Goal: Navigation & Orientation: Find specific page/section

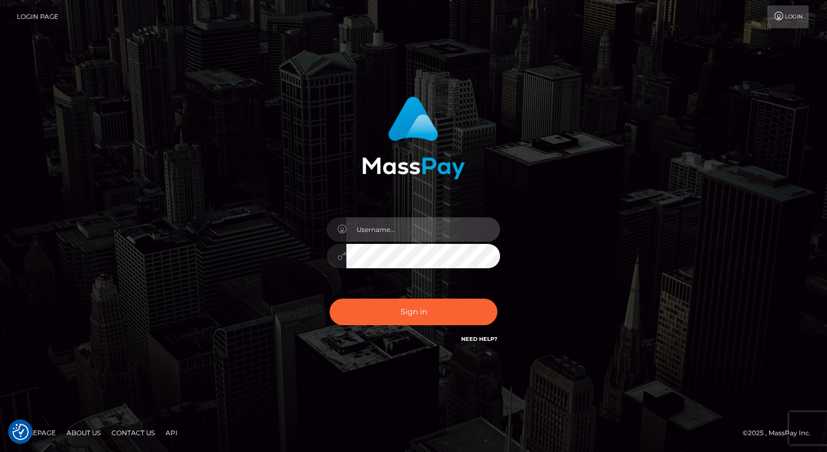
click at [406, 224] on input "text" at bounding box center [424, 229] width 154 height 24
type input "Arlene.luminaryplay"
click at [330, 298] on button "Sign in" at bounding box center [414, 311] width 168 height 27
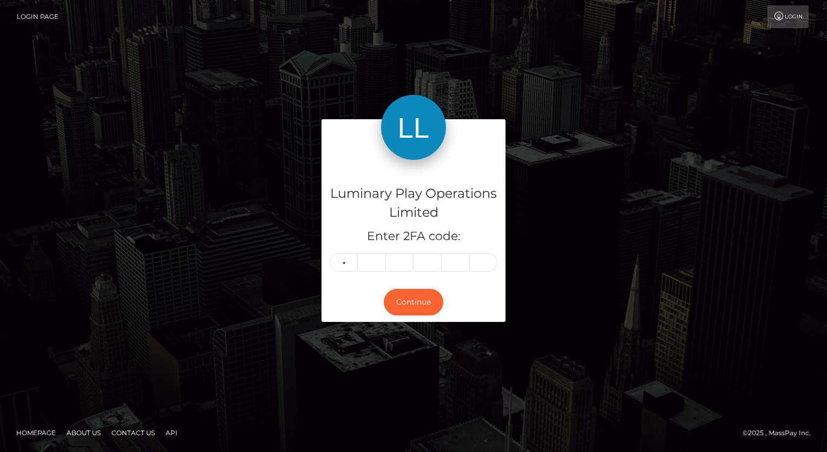
type input "5"
type input "6"
type input "0"
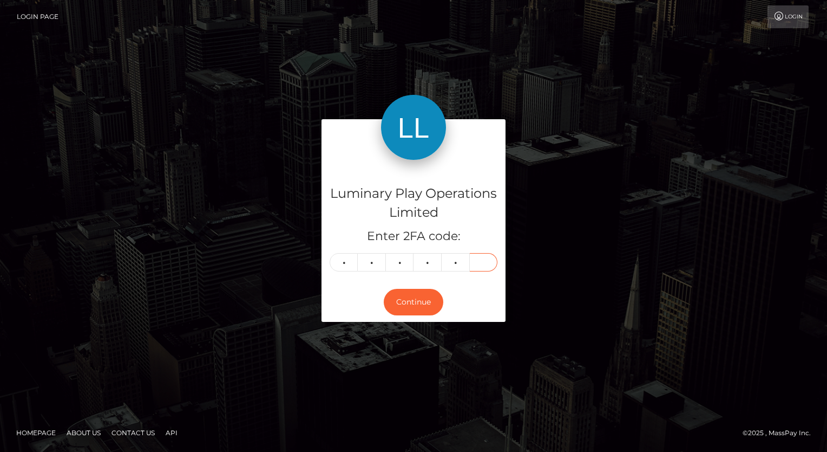
type input "8"
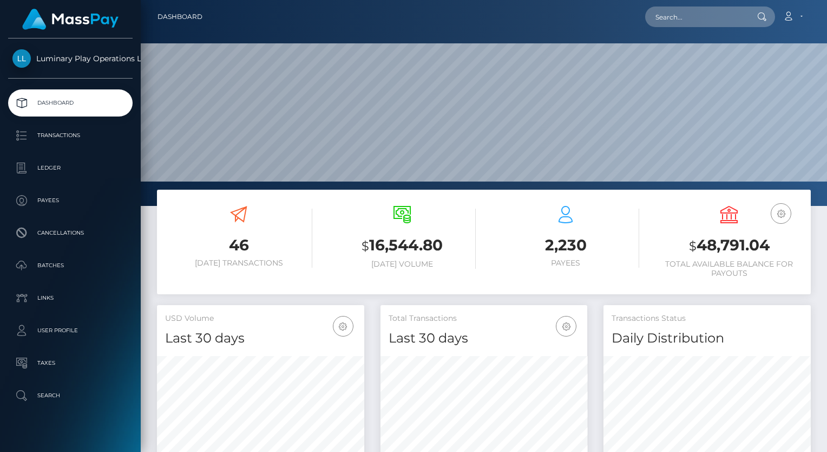
scroll to position [54, 0]
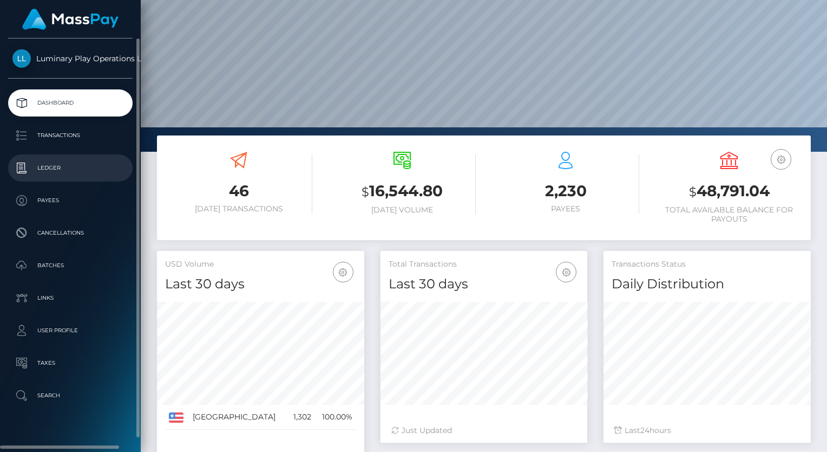
click at [56, 168] on p "Ledger" at bounding box center [70, 168] width 116 height 16
